Goal: Task Accomplishment & Management: Use online tool/utility

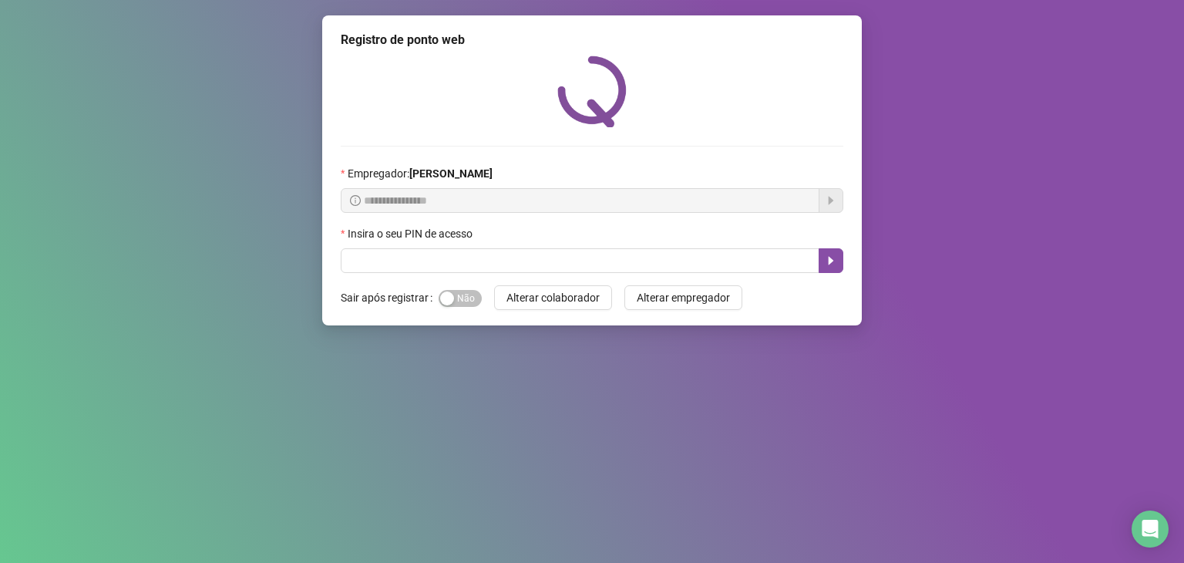
click at [409, 522] on div "**********" at bounding box center [592, 281] width 1184 height 563
click at [837, 262] on button "button" at bounding box center [831, 260] width 25 height 25
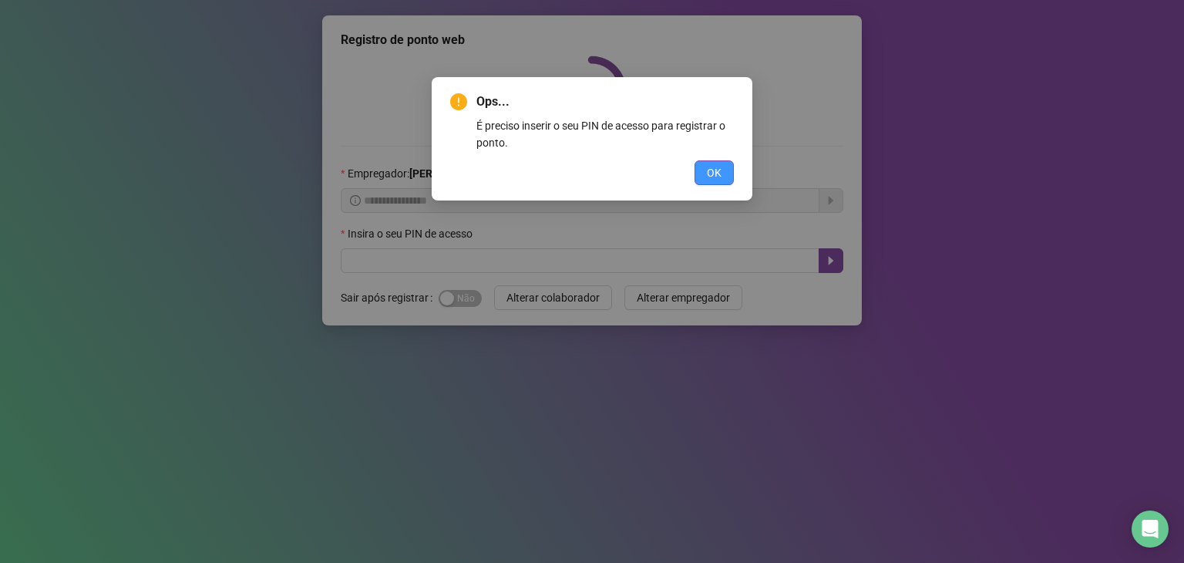
click at [711, 177] on span "OK" at bounding box center [714, 172] width 15 height 17
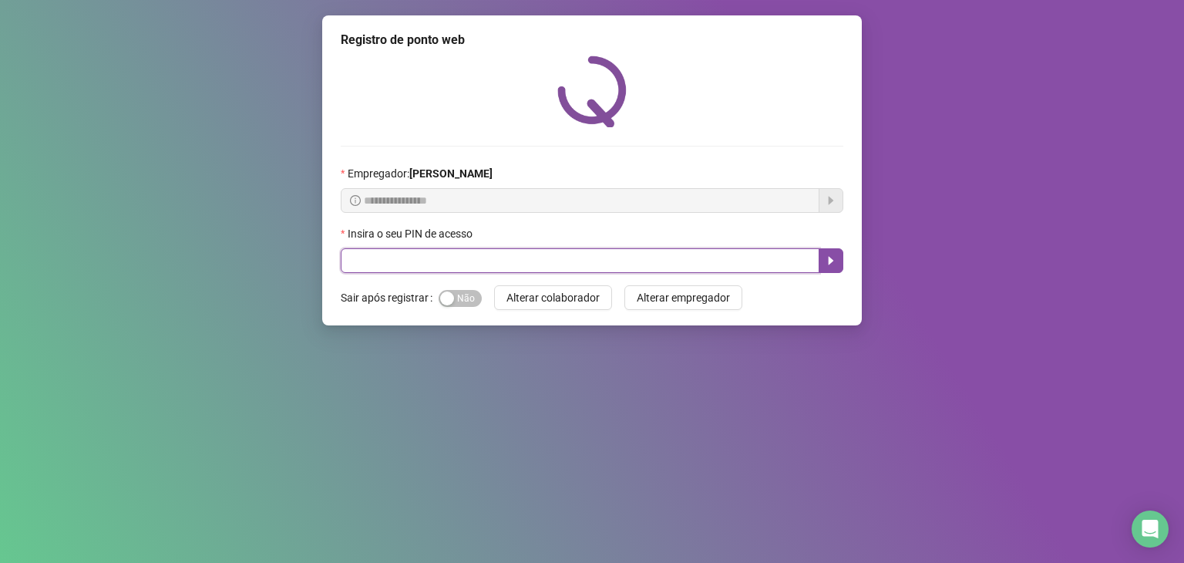
click at [676, 267] on input "text" at bounding box center [580, 260] width 479 height 25
type input "*****"
click at [830, 258] on icon "caret-right" at bounding box center [831, 260] width 12 height 12
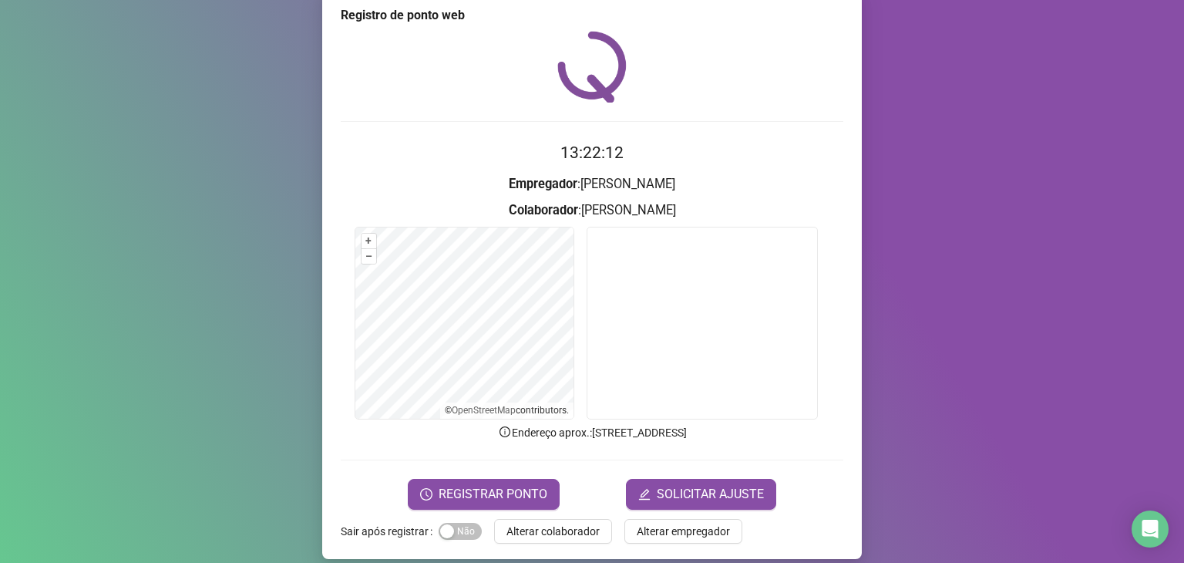
scroll to position [38, 0]
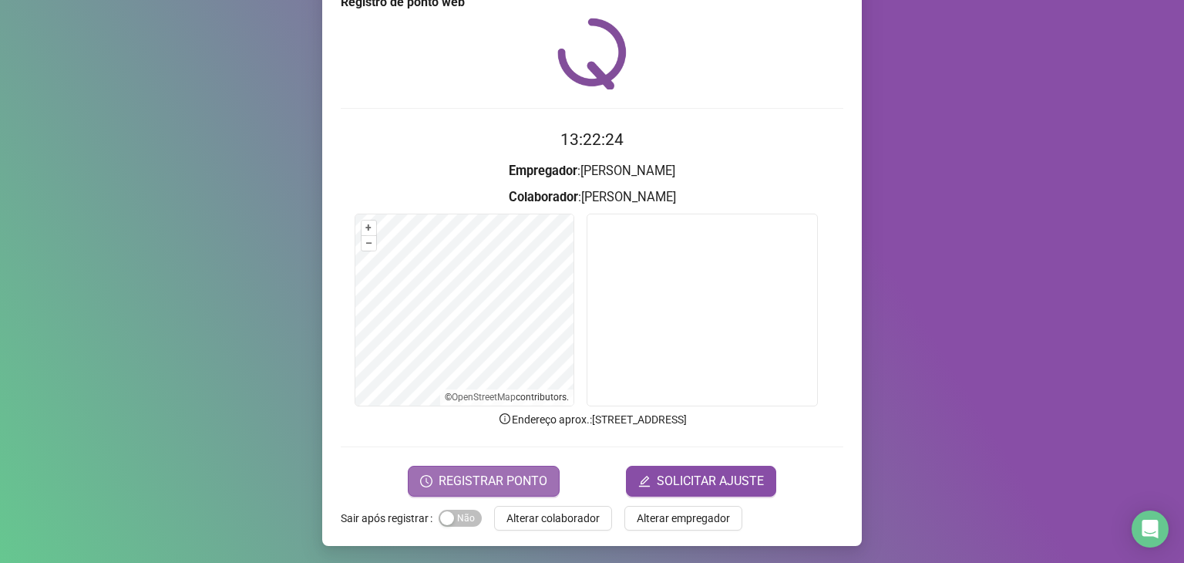
click at [490, 474] on span "REGISTRAR PONTO" at bounding box center [493, 481] width 109 height 19
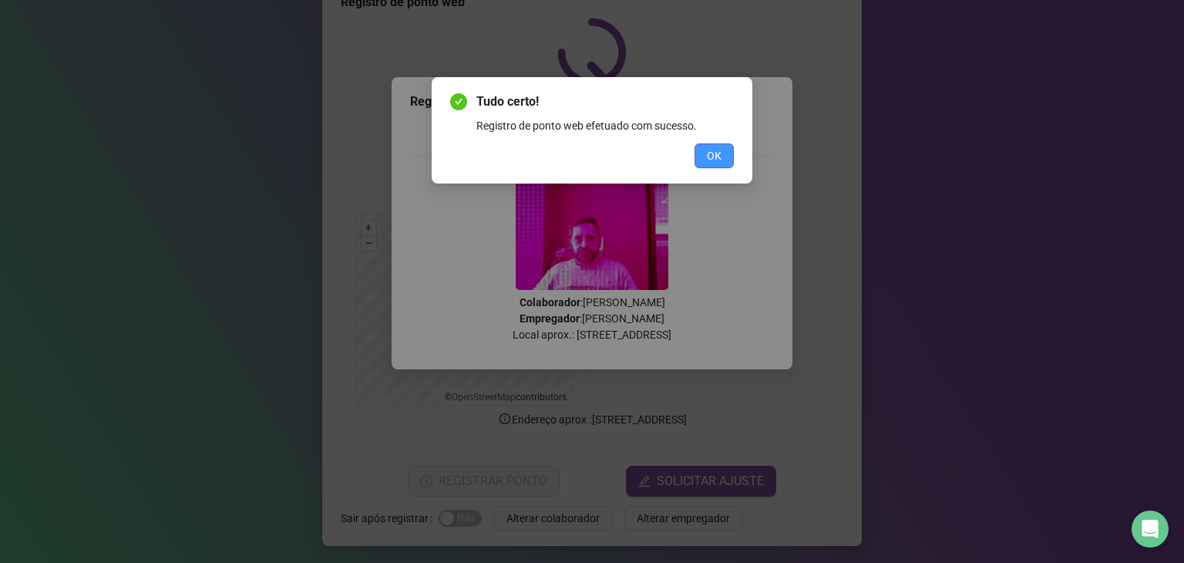
click at [710, 154] on span "OK" at bounding box center [714, 155] width 15 height 17
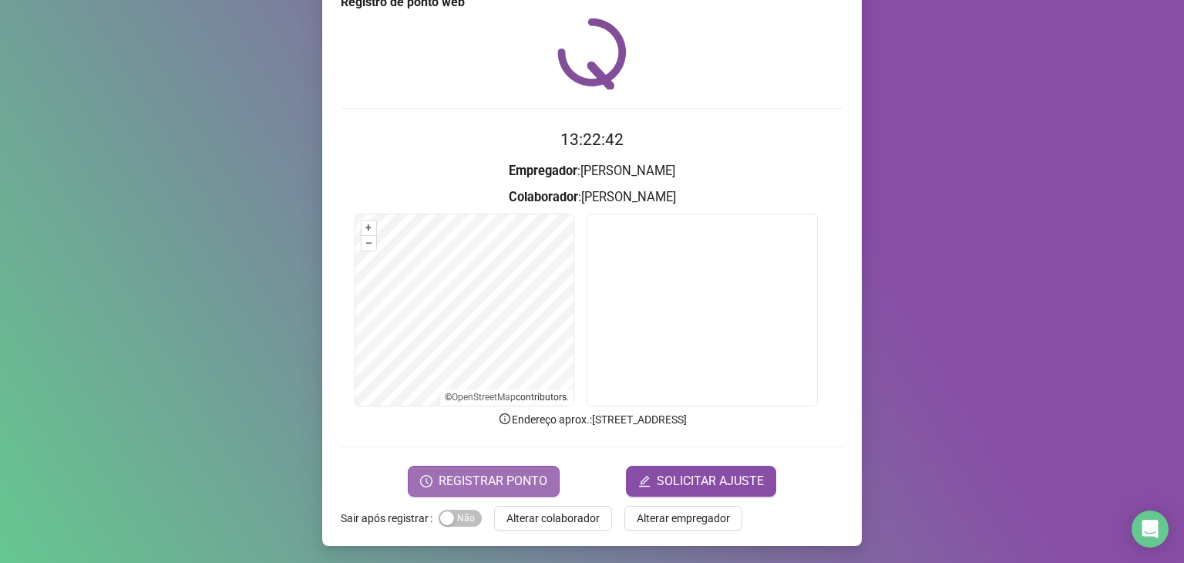
click at [466, 476] on span "REGISTRAR PONTO" at bounding box center [493, 481] width 109 height 19
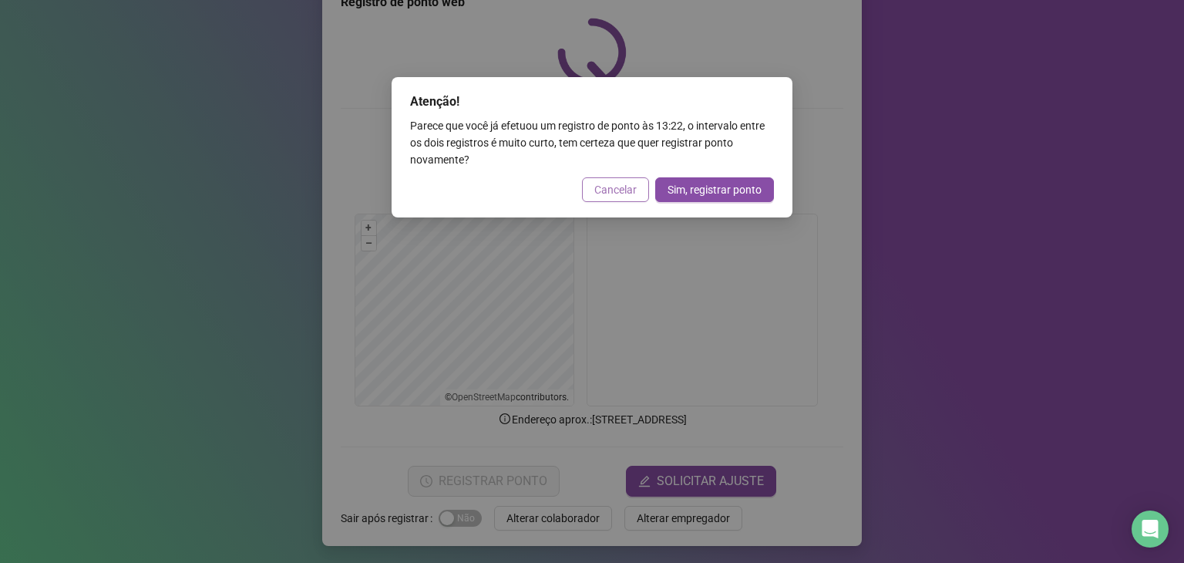
click at [627, 191] on span "Cancelar" at bounding box center [616, 189] width 42 height 17
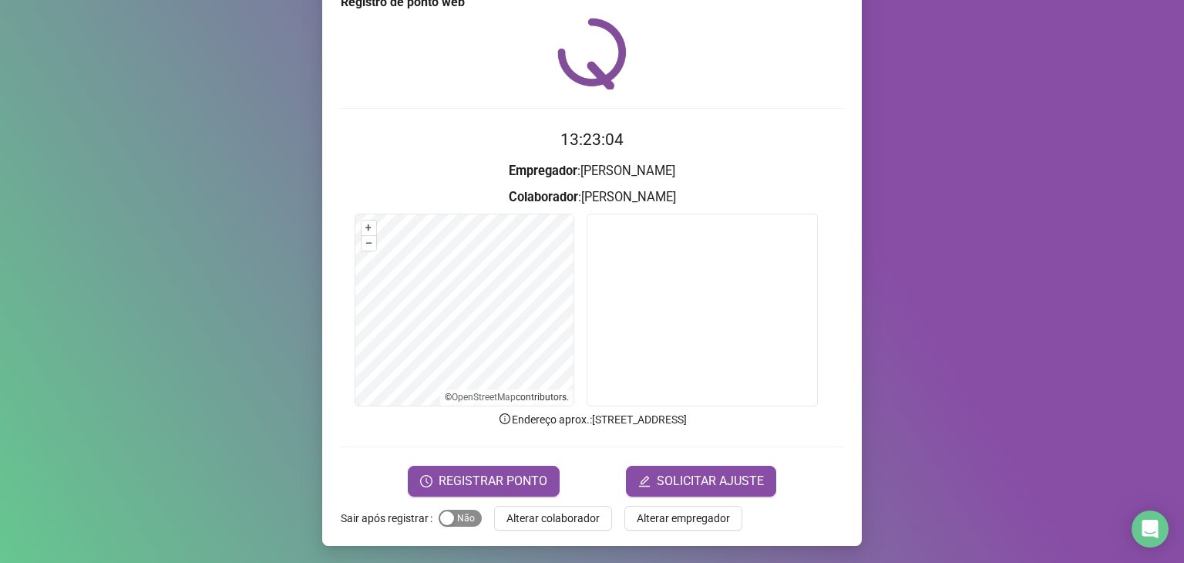
click at [453, 519] on span "Sim Não" at bounding box center [460, 518] width 43 height 17
